Goal: Check status: Verify the current state of an ongoing process or item

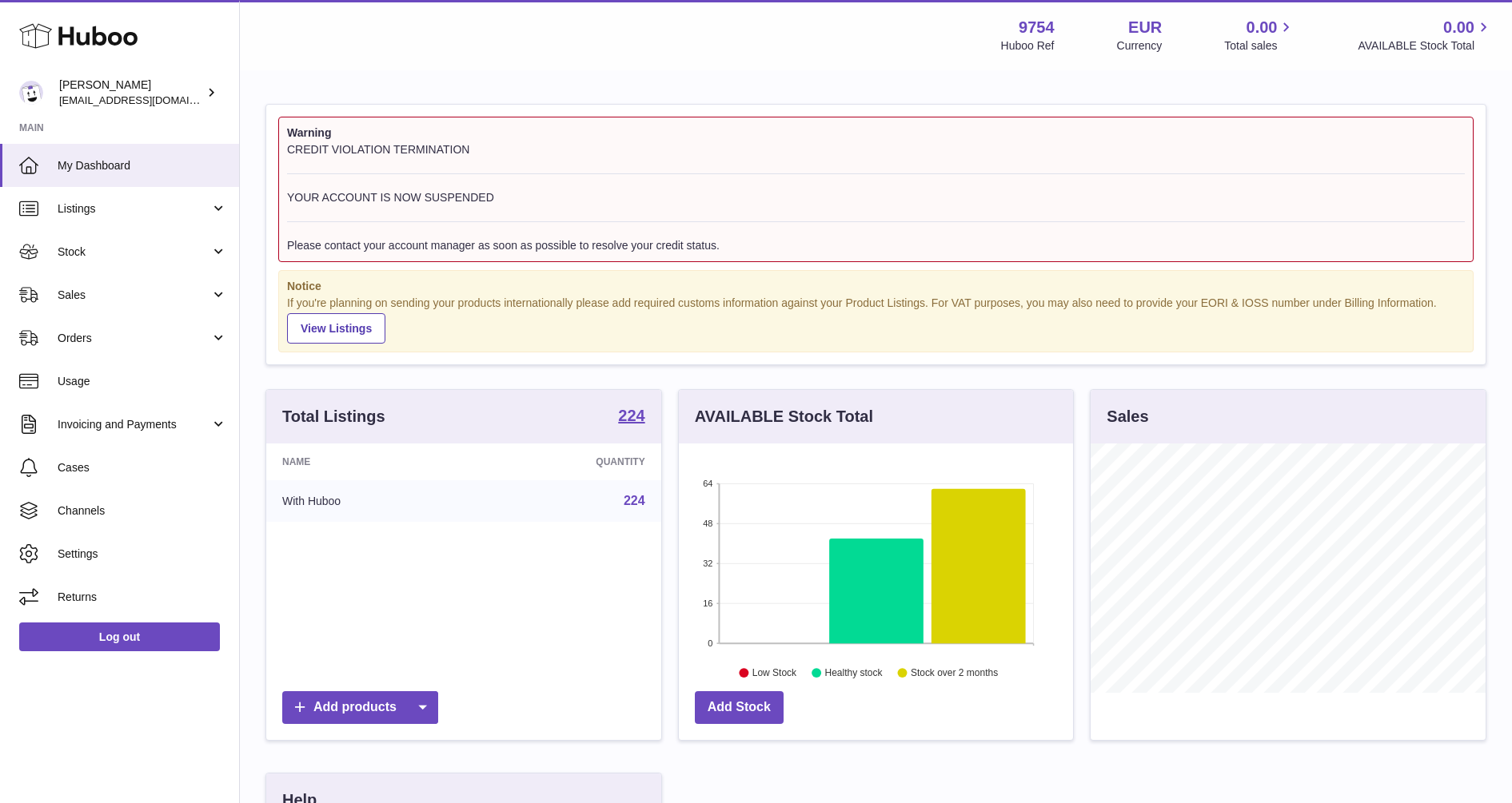
scroll to position [250, 394]
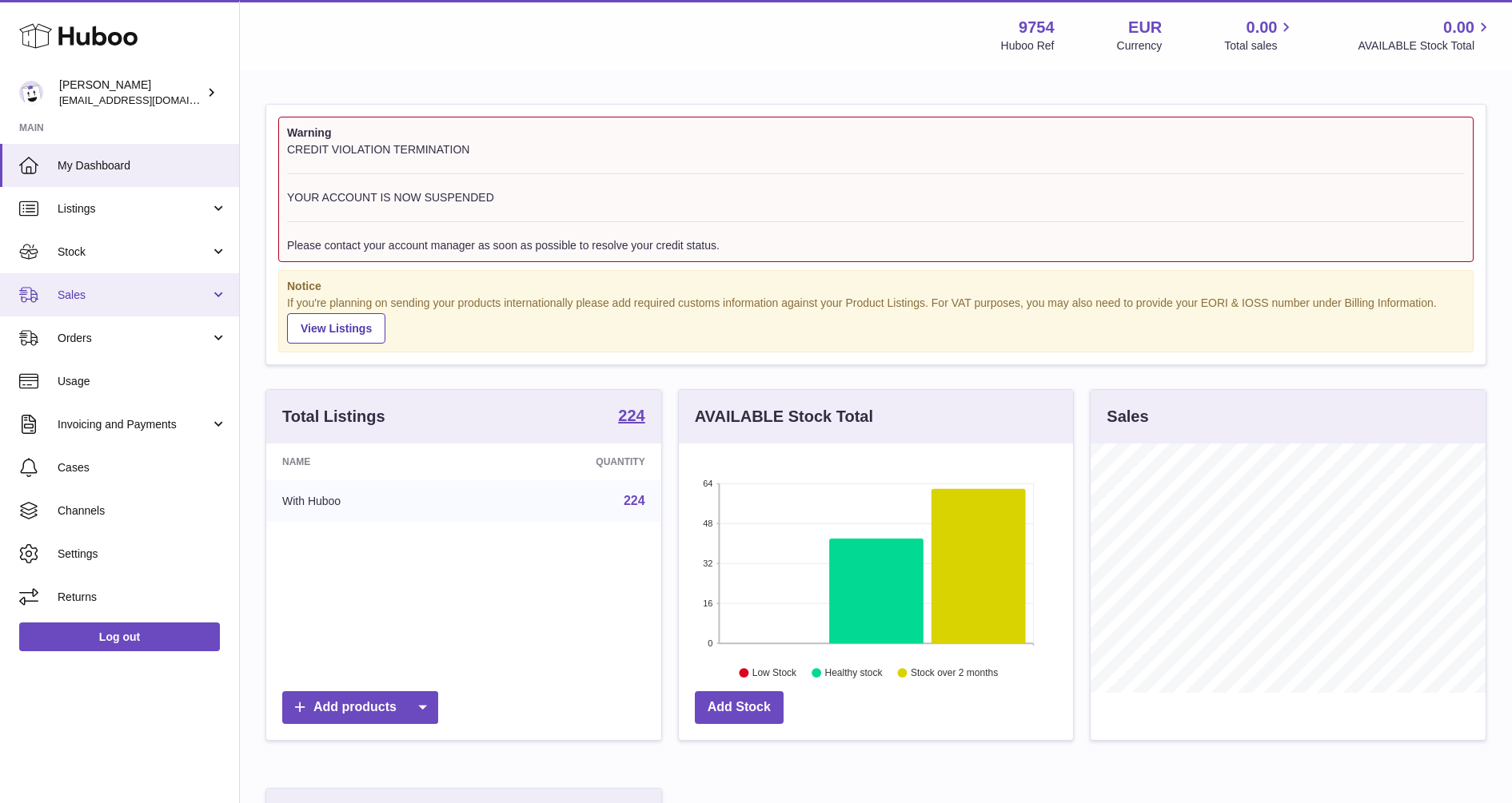
click at [57, 296] on link "Sales" at bounding box center [120, 295] width 239 height 43
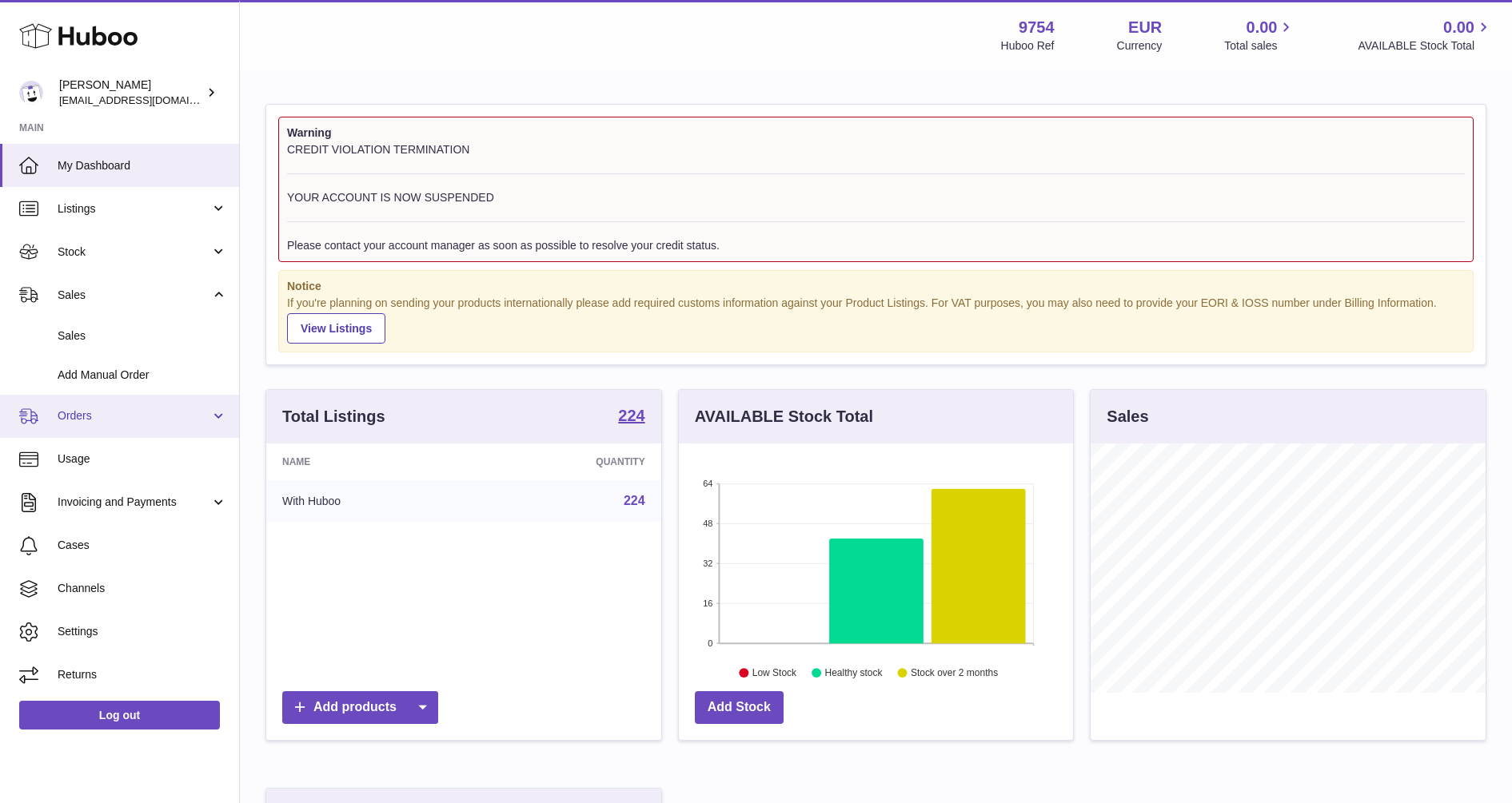
click at [96, 410] on span "Orders" at bounding box center [134, 416] width 153 height 15
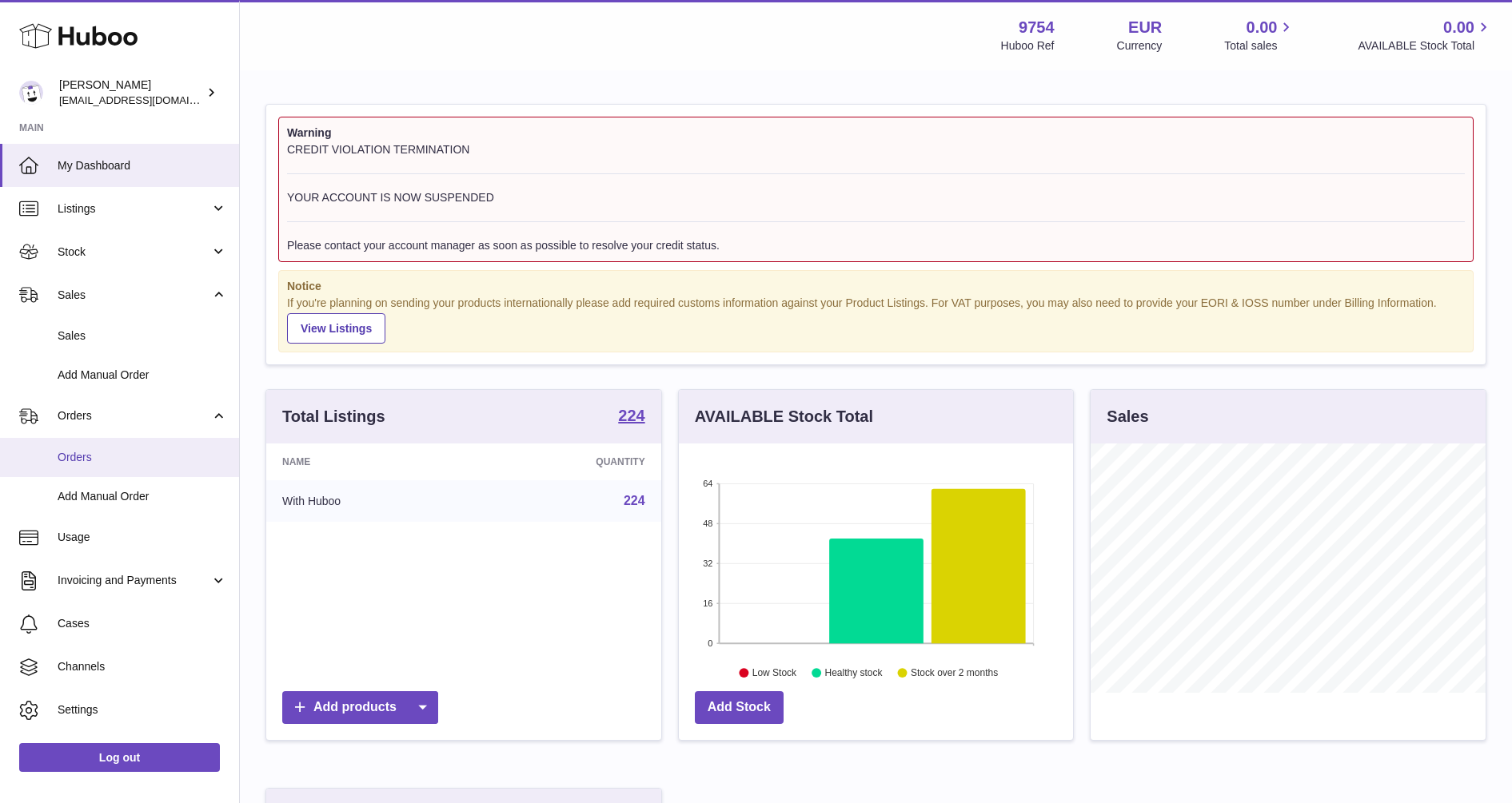
click at [96, 450] on span "Orders" at bounding box center [142, 457] width 170 height 15
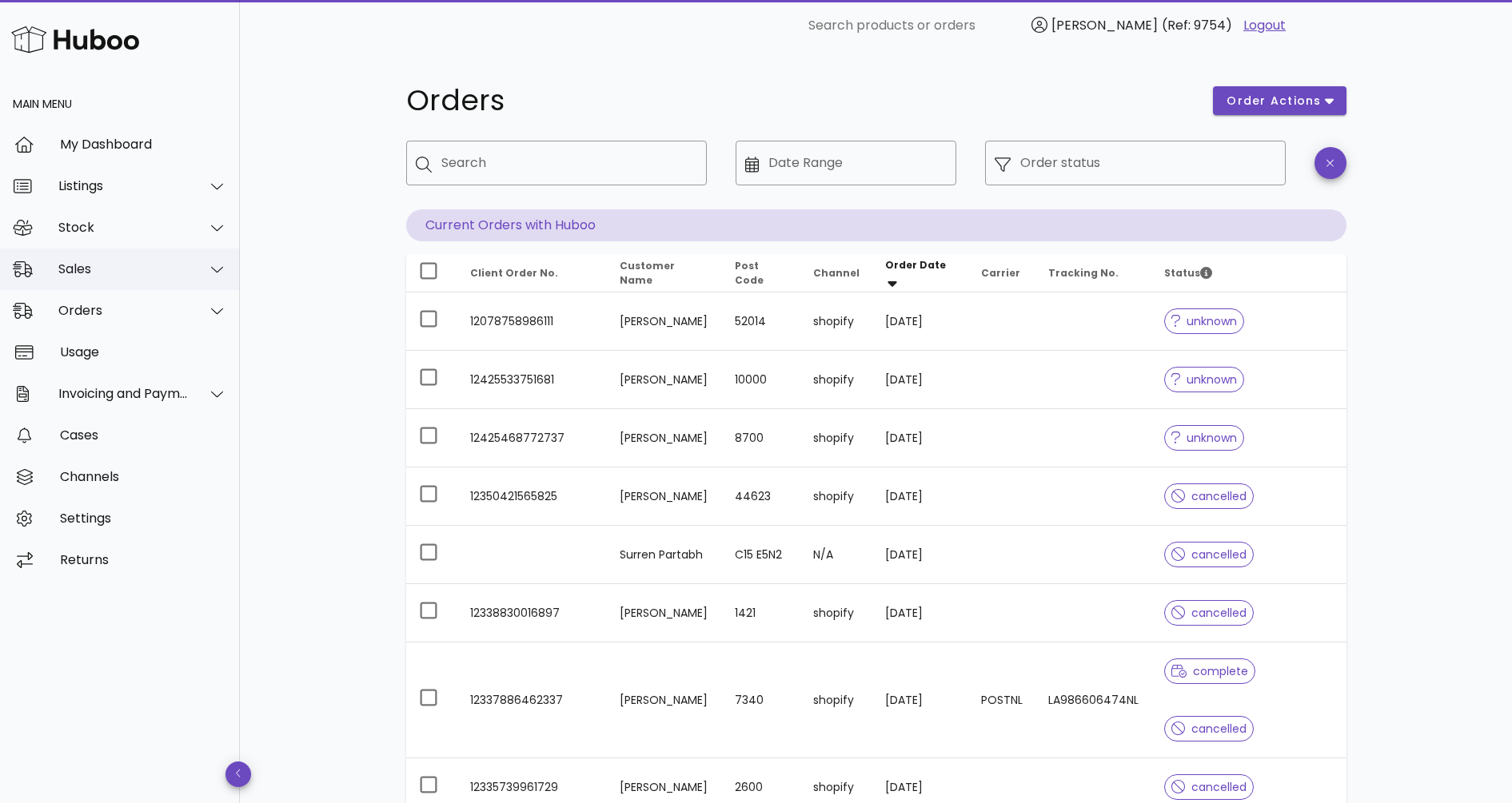
click at [69, 259] on div "Sales" at bounding box center [120, 270] width 240 height 42
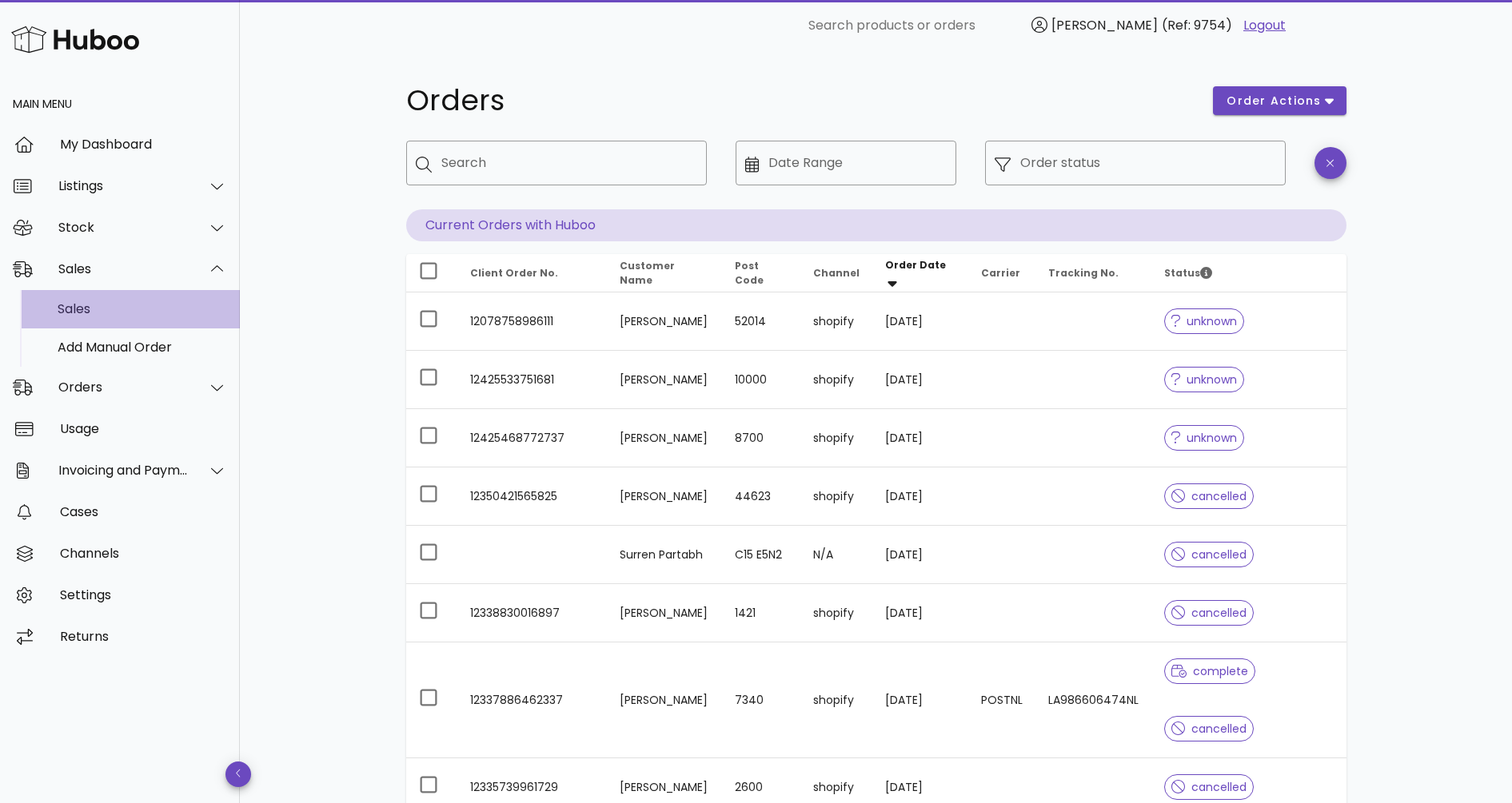
click at [100, 312] on div "Sales" at bounding box center [142, 308] width 170 height 15
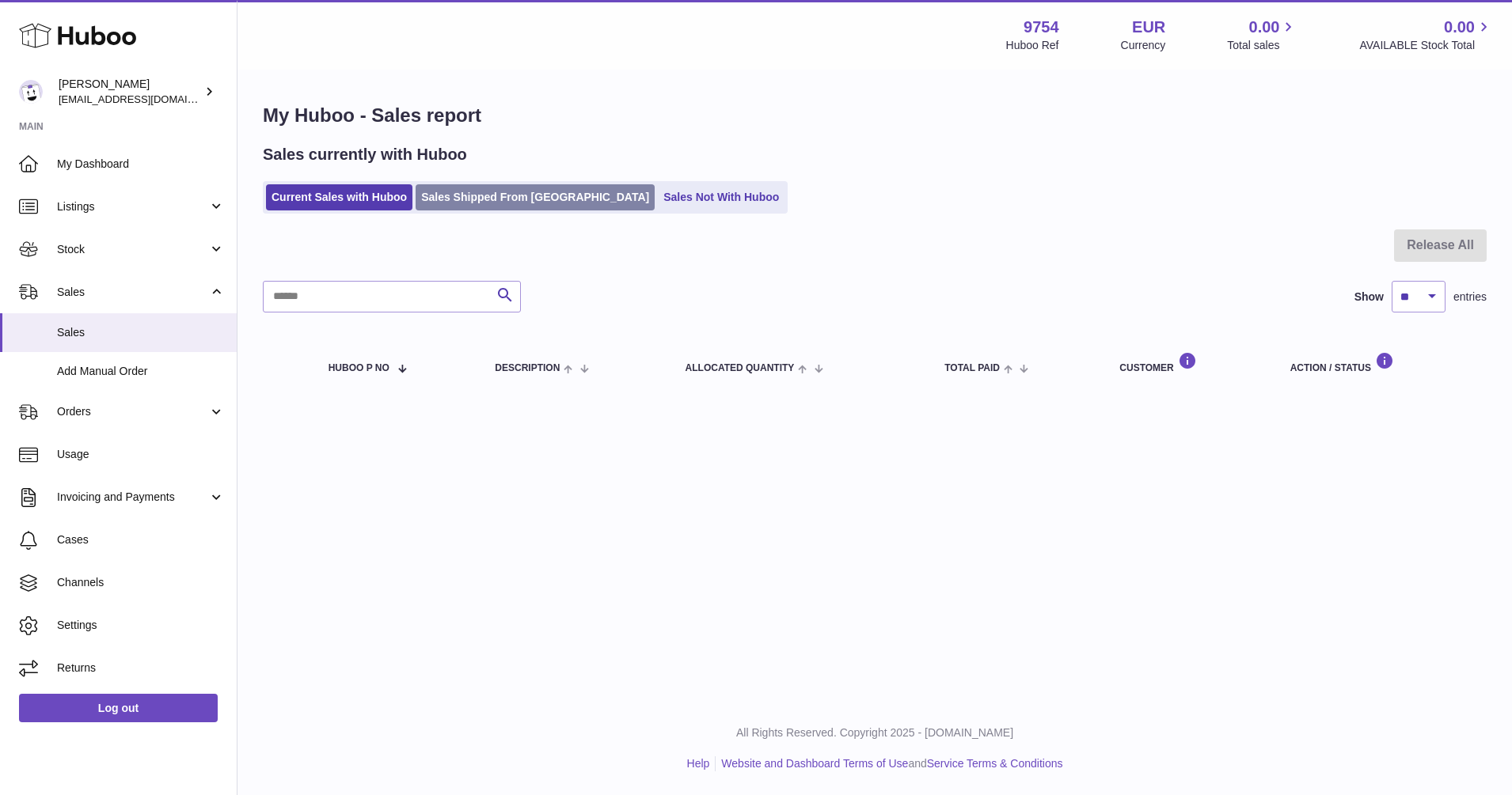
click at [469, 199] on link "Sales Shipped From [GEOGRAPHIC_DATA]" at bounding box center [534, 197] width 239 height 26
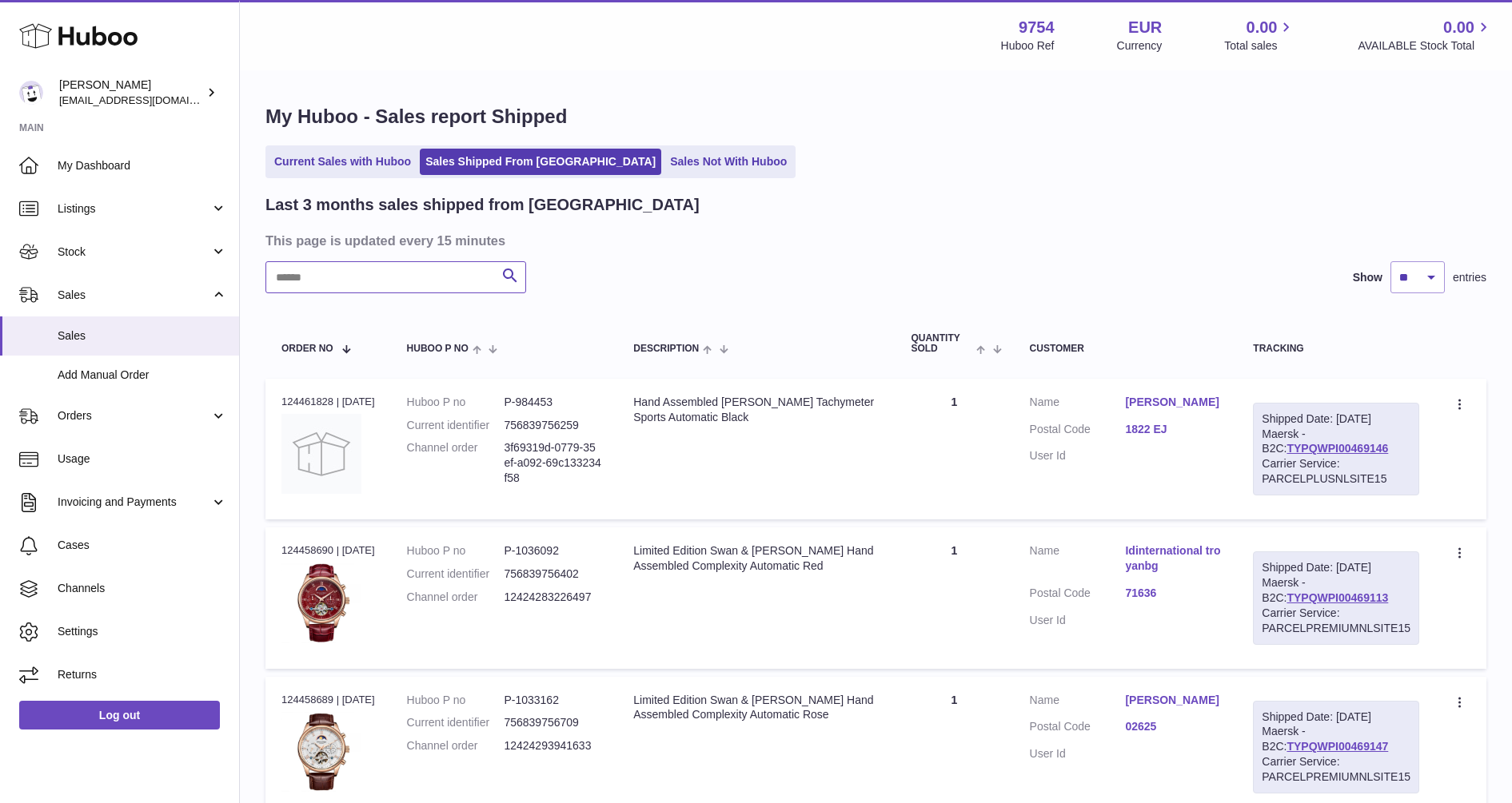
click at [315, 276] on input "text" at bounding box center [395, 277] width 260 height 32
paste input "**********"
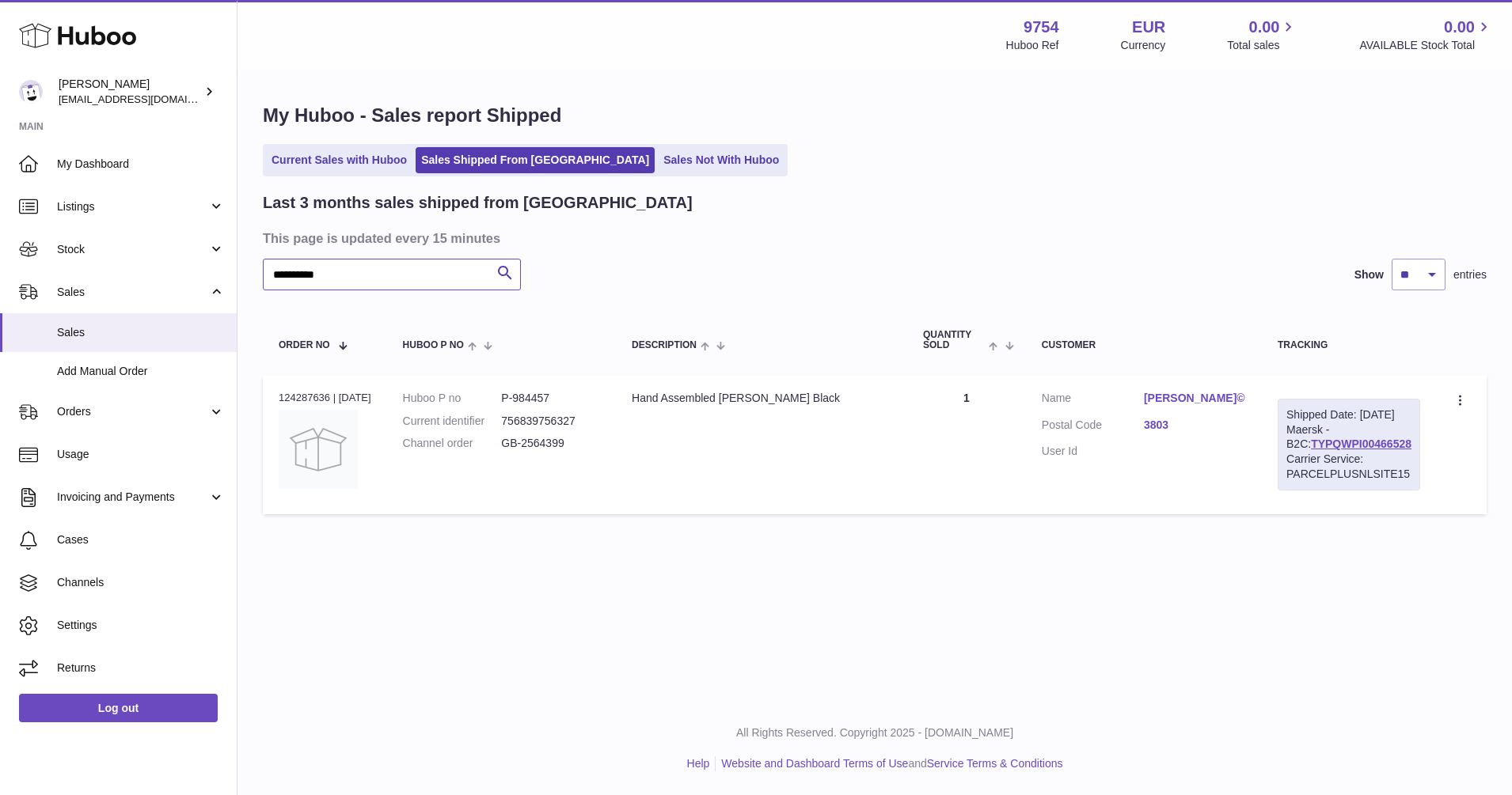
type input "**********"
drag, startPoint x: 1391, startPoint y: 455, endPoint x: 1289, endPoint y: 453, distance: 102.0
click at [1289, 453] on div "Shipped Date: [DATE] Maersk - B2C: TYPQWPI00466528 Carrier Service: PARCELPLUSN…" at bounding box center [1348, 444] width 142 height 91
copy link "TYPQWPI00466528"
click at [1311, 450] on link "TYPQWPI00466528" at bounding box center [1361, 444] width 100 height 13
